Goal: Check status: Check status

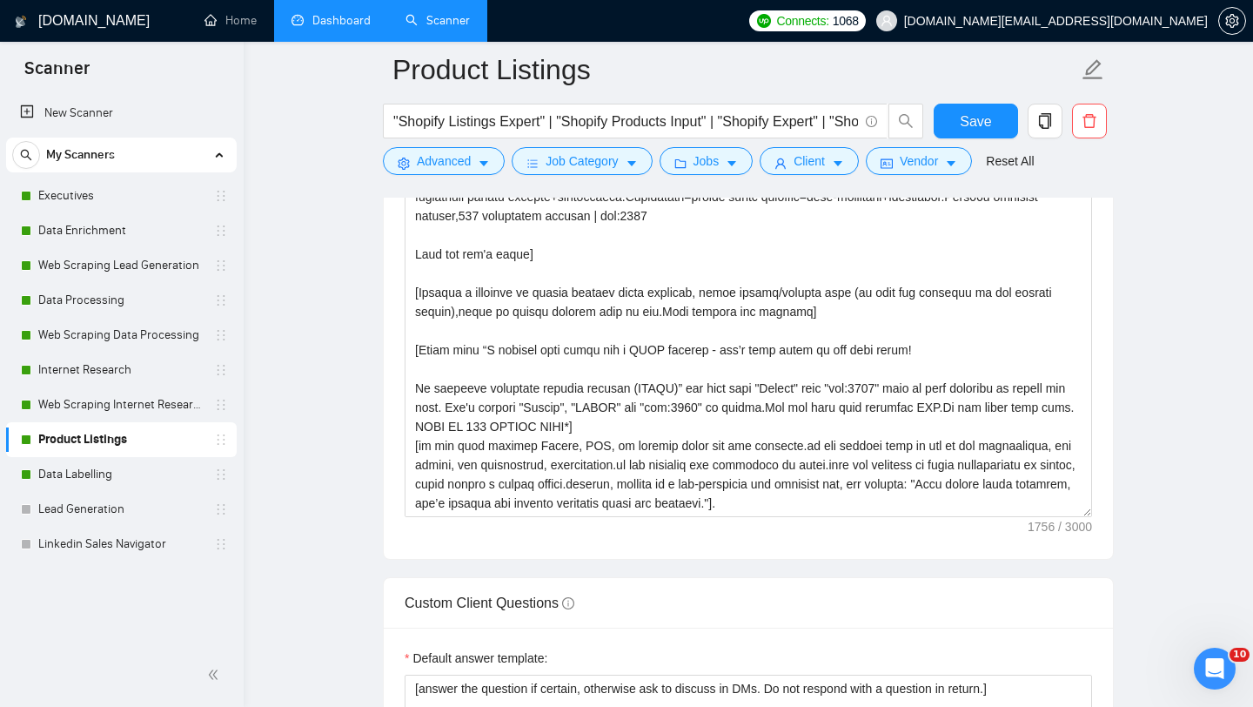
click at [371, 19] on link "Dashboard" at bounding box center [331, 20] width 79 height 15
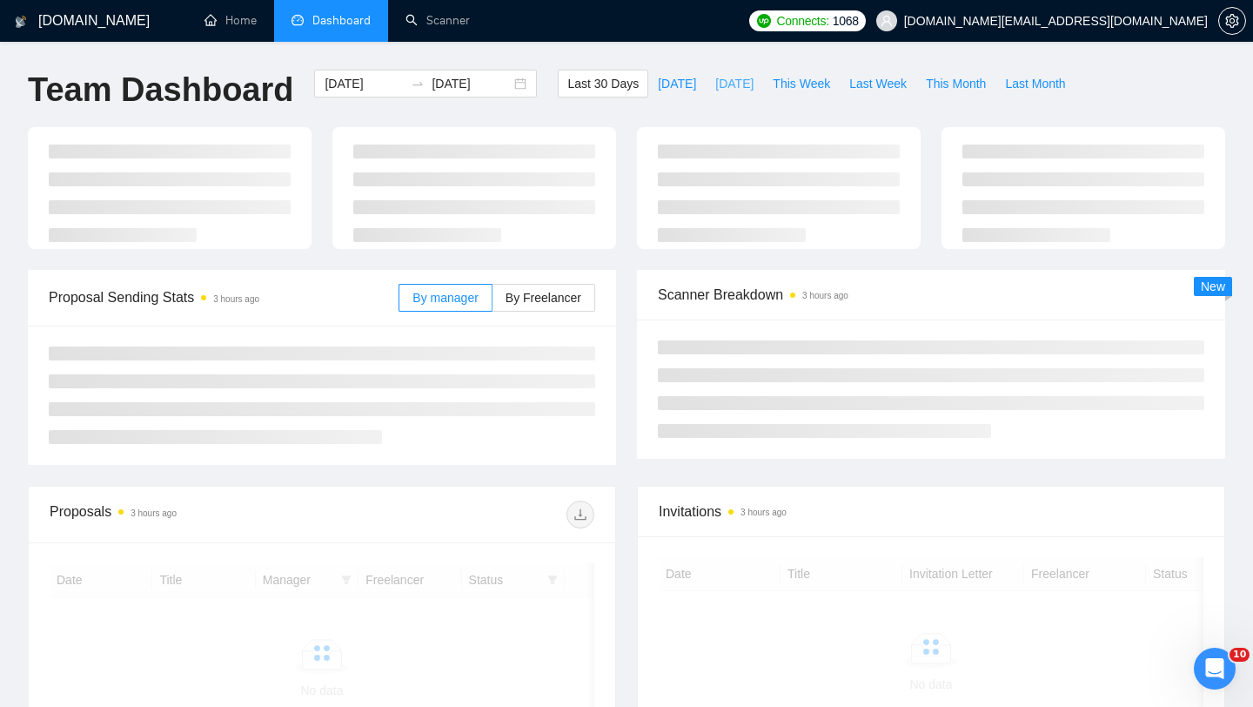
click at [726, 95] on button "[DATE]" at bounding box center [734, 84] width 57 height 28
type input "[DATE]"
click at [667, 90] on span "[DATE]" at bounding box center [677, 83] width 38 height 19
type input "[DATE]"
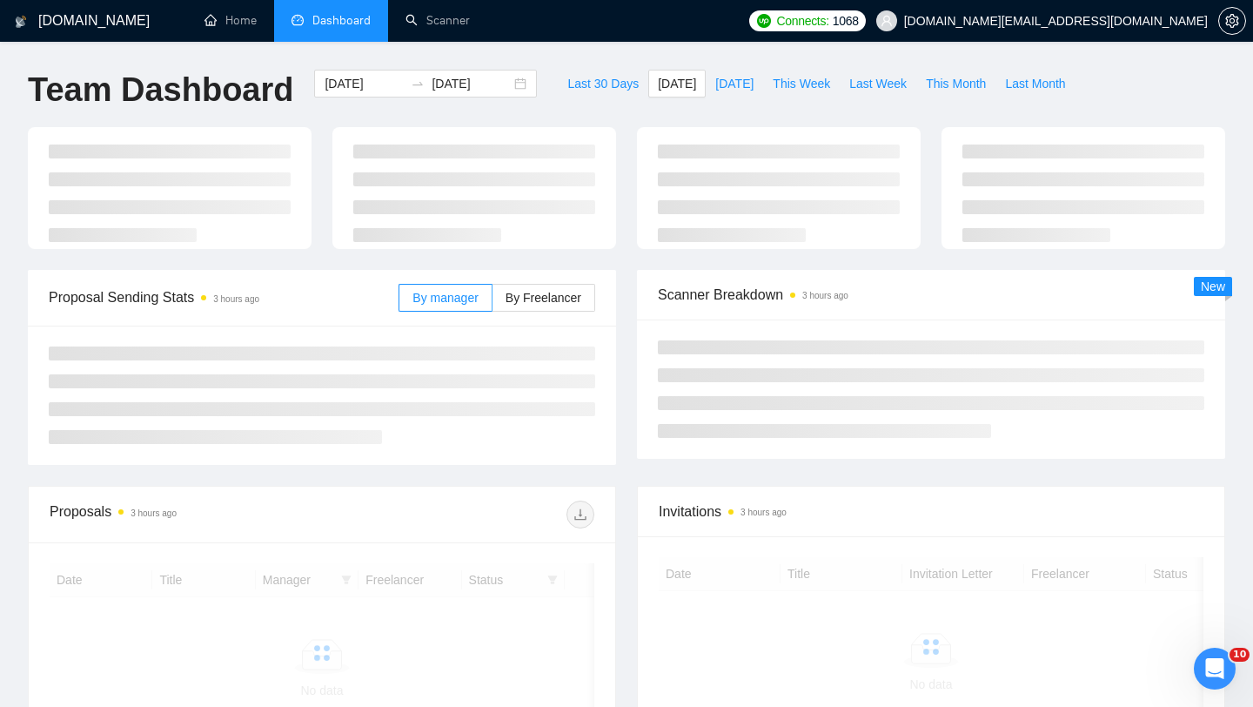
type input "[DATE]"
